Goal: Transaction & Acquisition: Purchase product/service

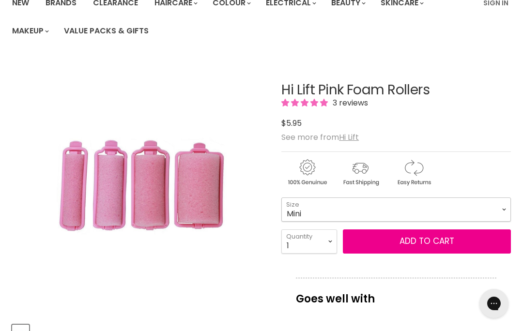
click at [502, 210] on select "Mini Small Medium Large" at bounding box center [396, 210] width 230 height 24
select select "Medium"
click at [332, 241] on select "1 2 3 4 5 6 7 8 9 10+" at bounding box center [309, 242] width 56 height 24
click at [330, 240] on select "1 2 3 4 5 6 7 8 9 10+" at bounding box center [309, 242] width 56 height 24
click at [331, 240] on select "1 2 3 4 5 6 7 8 9 10+" at bounding box center [309, 242] width 56 height 24
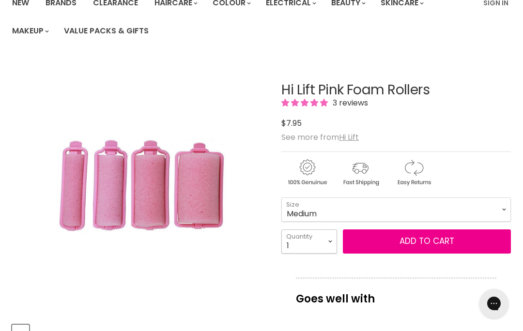
click at [333, 242] on select "1 2 3 4 5 6 7 8 9 10+" at bounding box center [309, 242] width 56 height 24
select select "9"
type input "9"
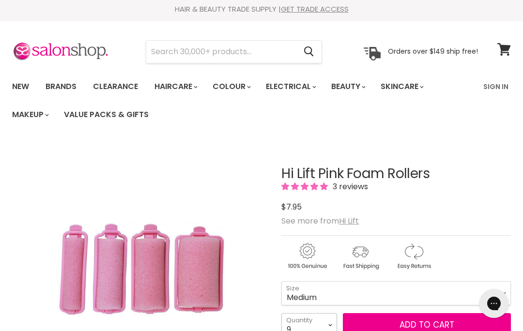
scroll to position [1, 0]
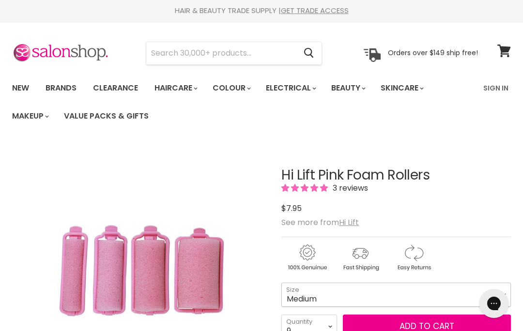
click at [497, 294] on select "Mini Small Medium Large" at bounding box center [396, 295] width 230 height 24
click at [337, 329] on select "1 2 3 4 5 6 7 8 9 10+" at bounding box center [309, 327] width 56 height 24
select select "10+"
type input "10"
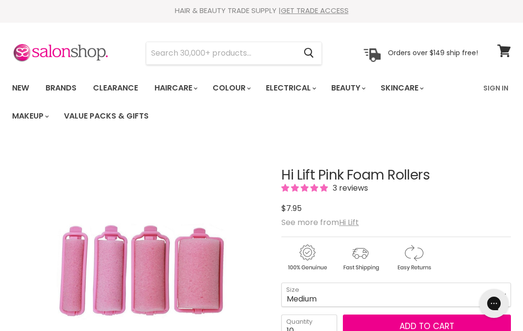
click at [431, 331] on button "Add to cart" at bounding box center [427, 327] width 168 height 24
click at [422, 331] on button "Add to cart" at bounding box center [427, 327] width 168 height 24
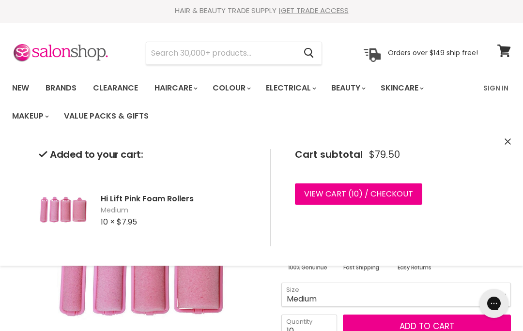
scroll to position [0, 0]
